Goal: Task Accomplishment & Management: Use online tool/utility

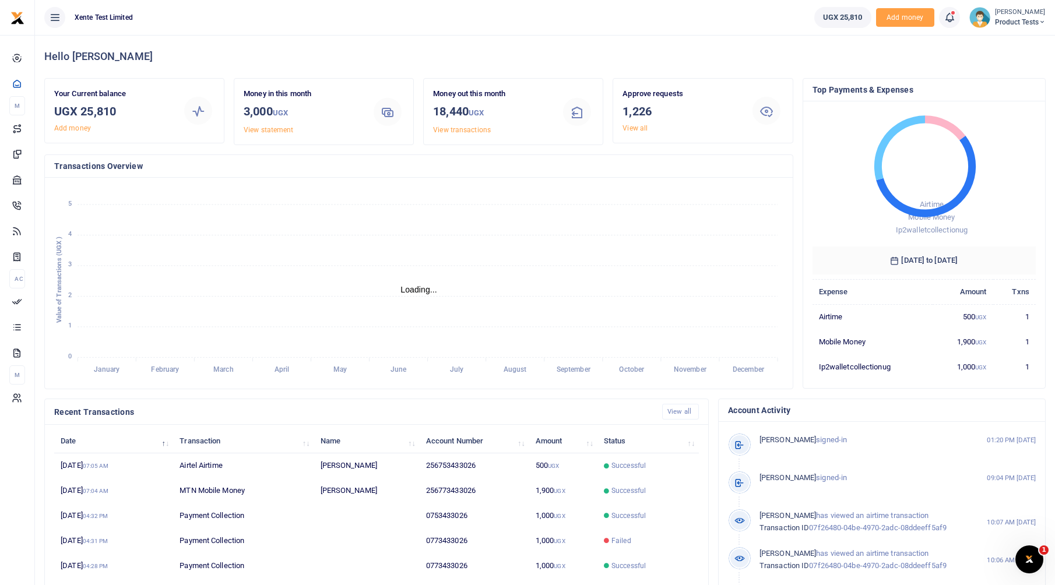
scroll to position [9, 9]
click at [981, 23] on img at bounding box center [979, 17] width 21 height 21
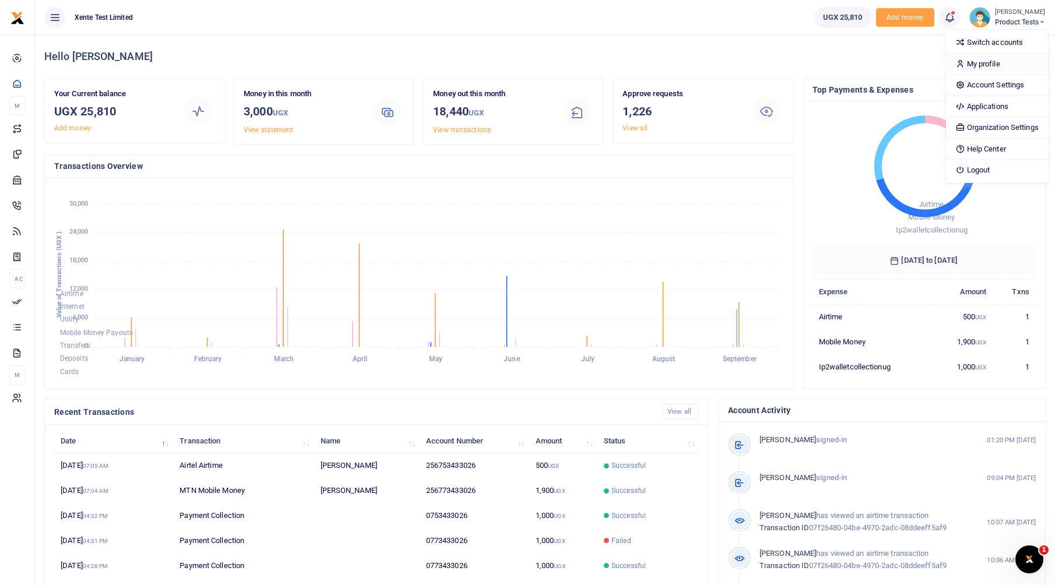
click at [980, 67] on link "My profile" at bounding box center [997, 64] width 102 height 16
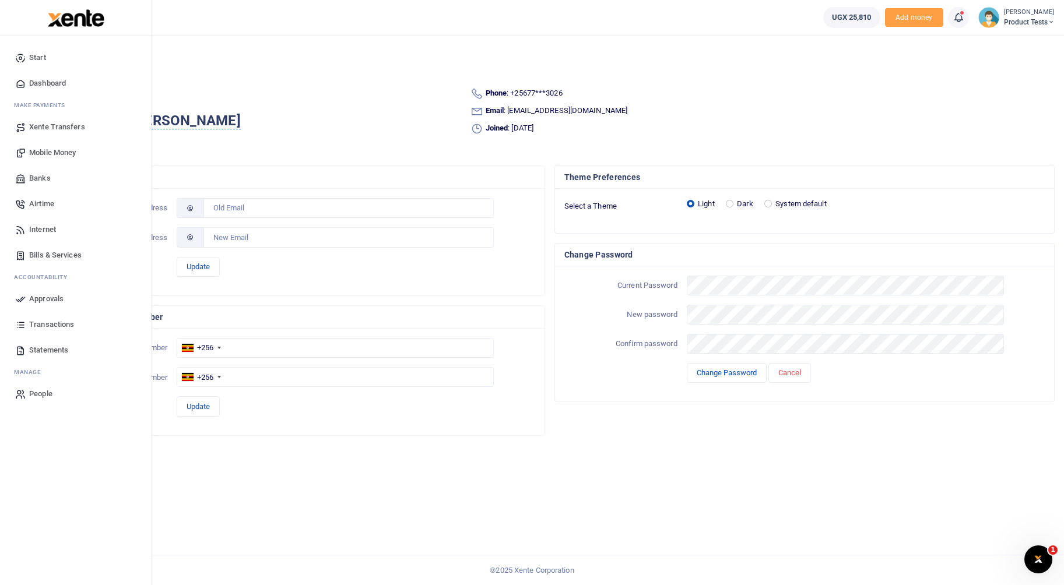
click at [36, 124] on span "Xente Transfers" at bounding box center [57, 127] width 56 height 12
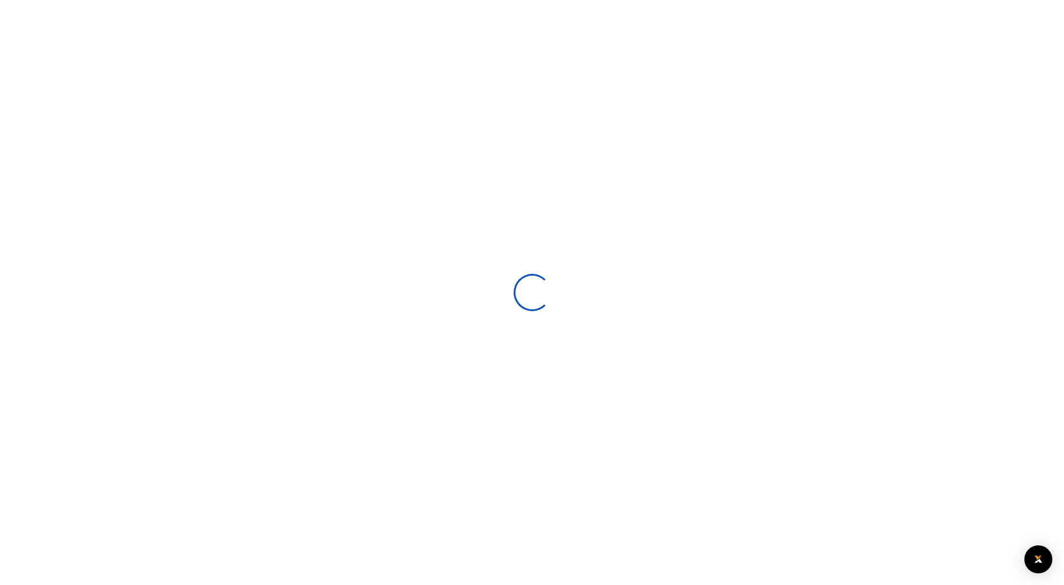
select select
